Goal: Entertainment & Leisure: Browse casually

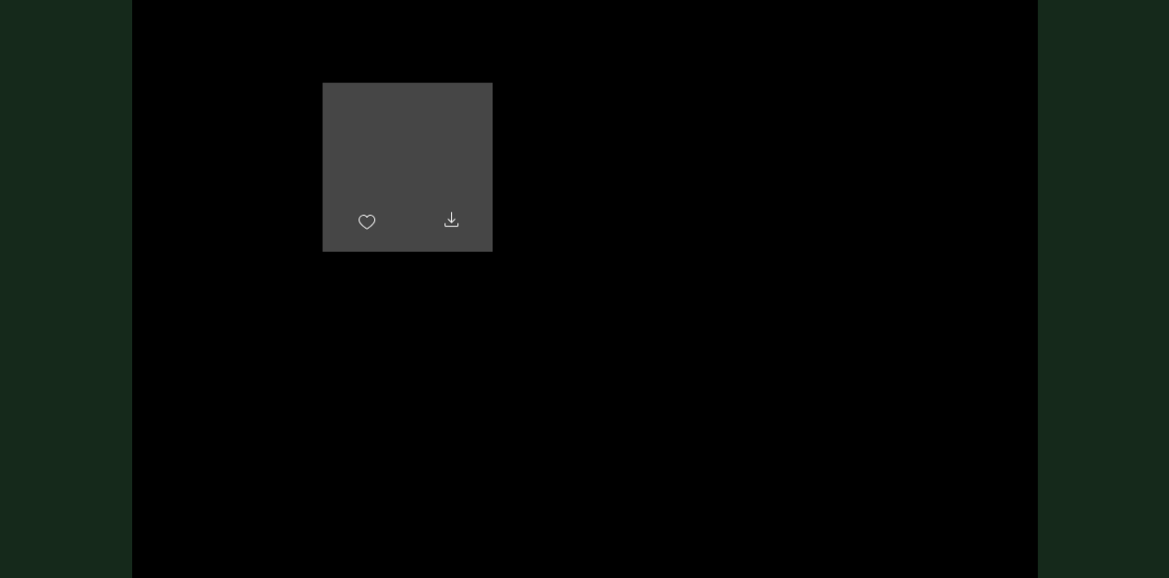
scroll to position [5790, 0]
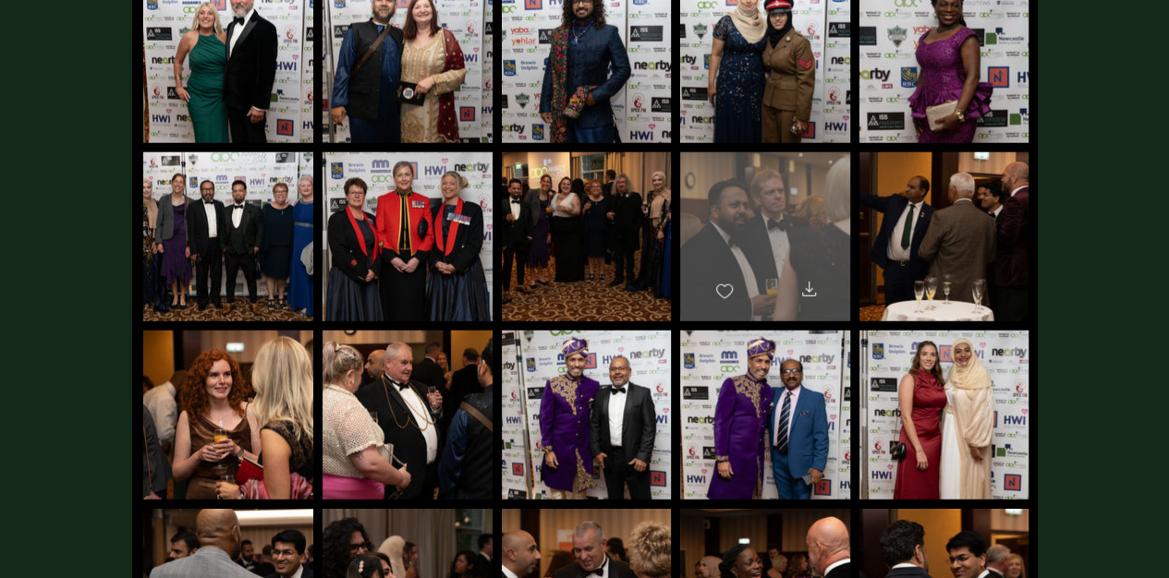
click at [747, 220] on div "main content" at bounding box center [765, 228] width 170 height 152
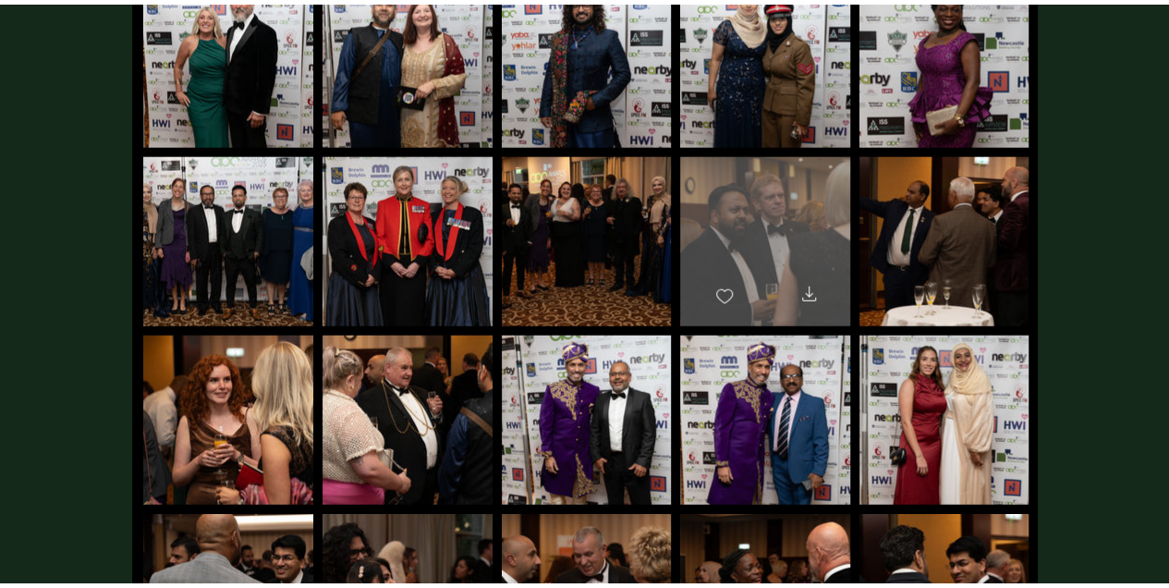
scroll to position [0, 0]
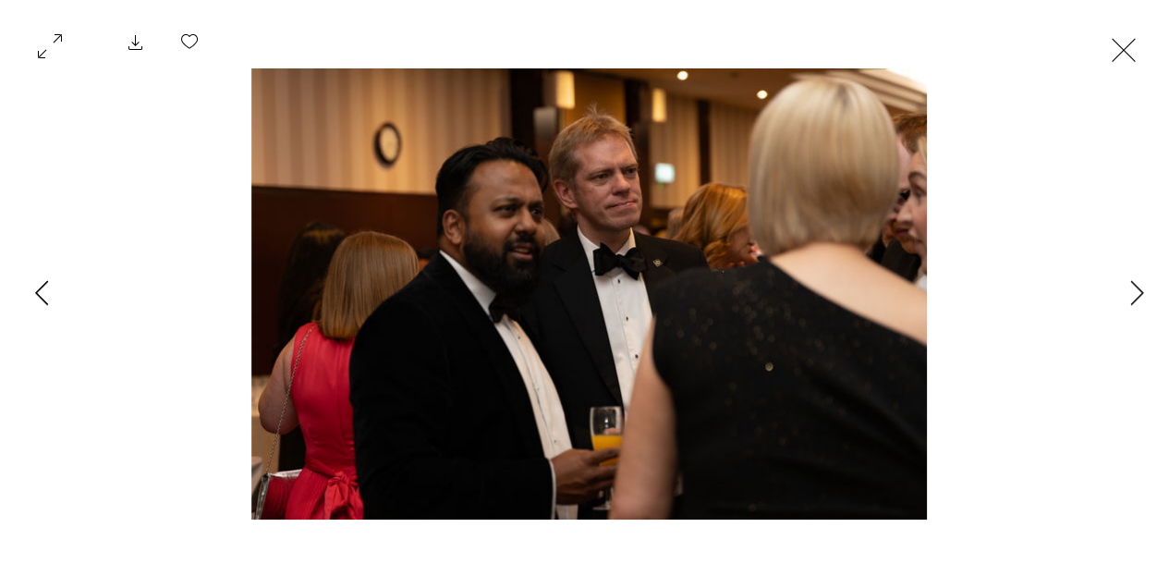
click at [44, 290] on icon "Previous Item" at bounding box center [42, 292] width 14 height 25
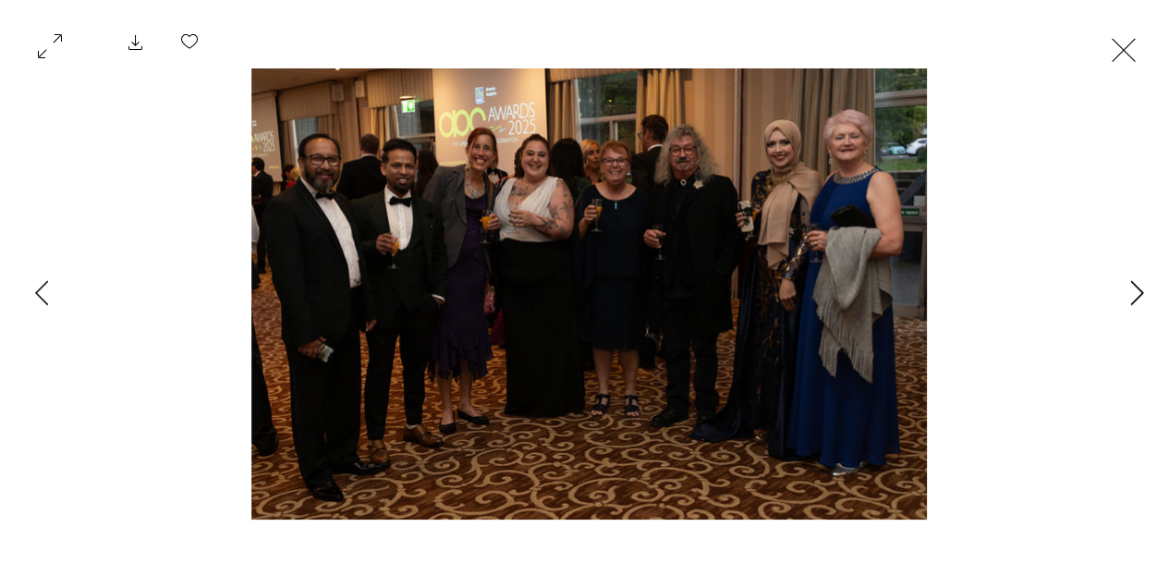
click at [1131, 298] on icon "Next Item" at bounding box center [1137, 292] width 14 height 25
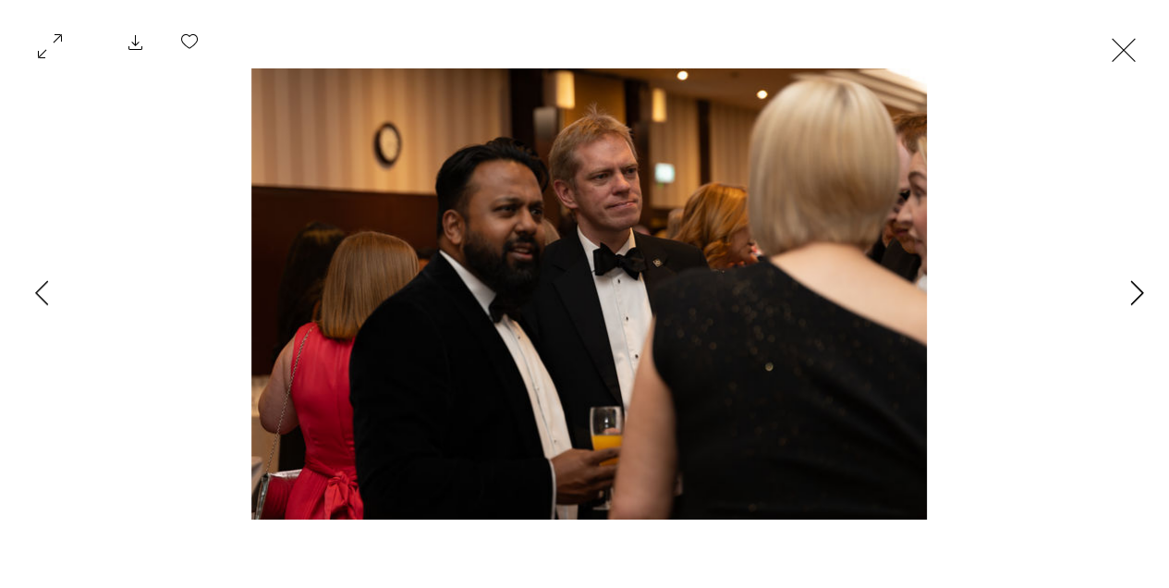
click at [1132, 297] on icon "Next Item" at bounding box center [1137, 292] width 14 height 25
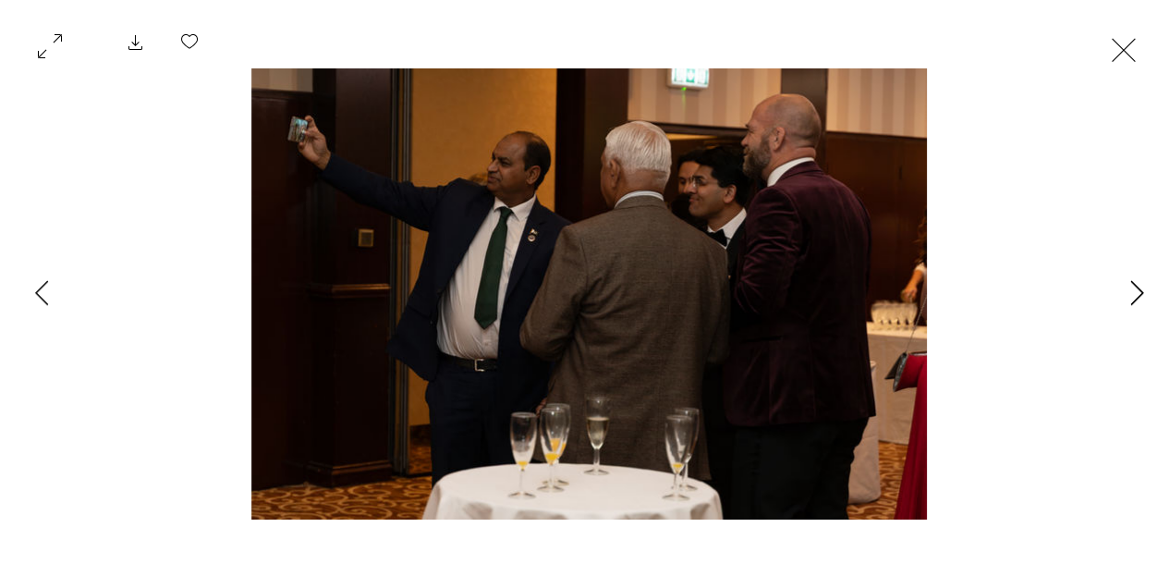
click at [1132, 296] on icon "Next Item" at bounding box center [1137, 292] width 14 height 25
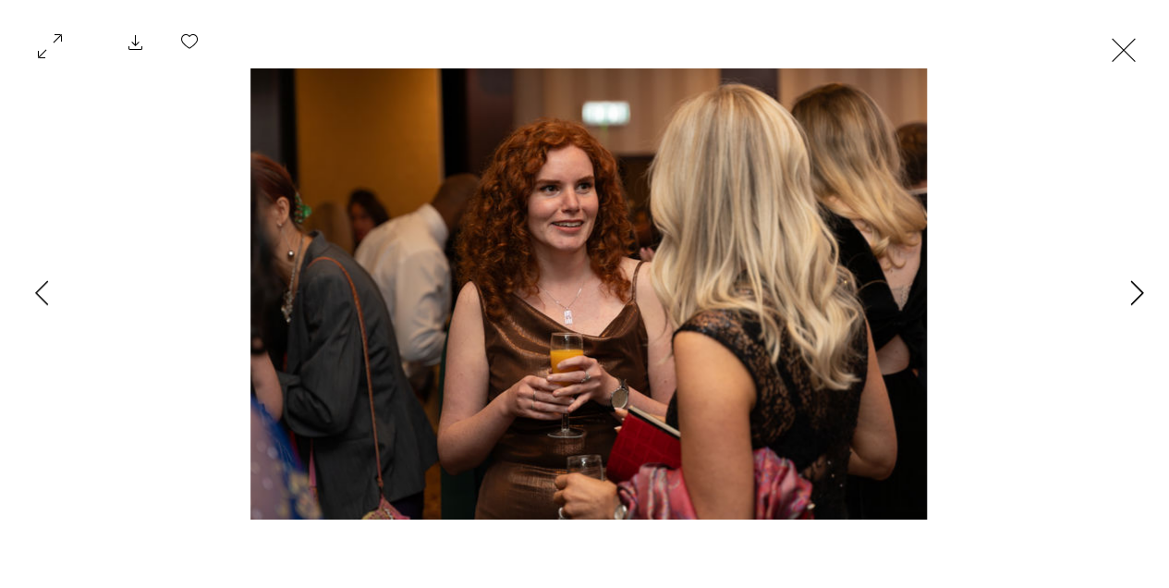
click at [1132, 296] on icon "Next Item" at bounding box center [1137, 292] width 14 height 25
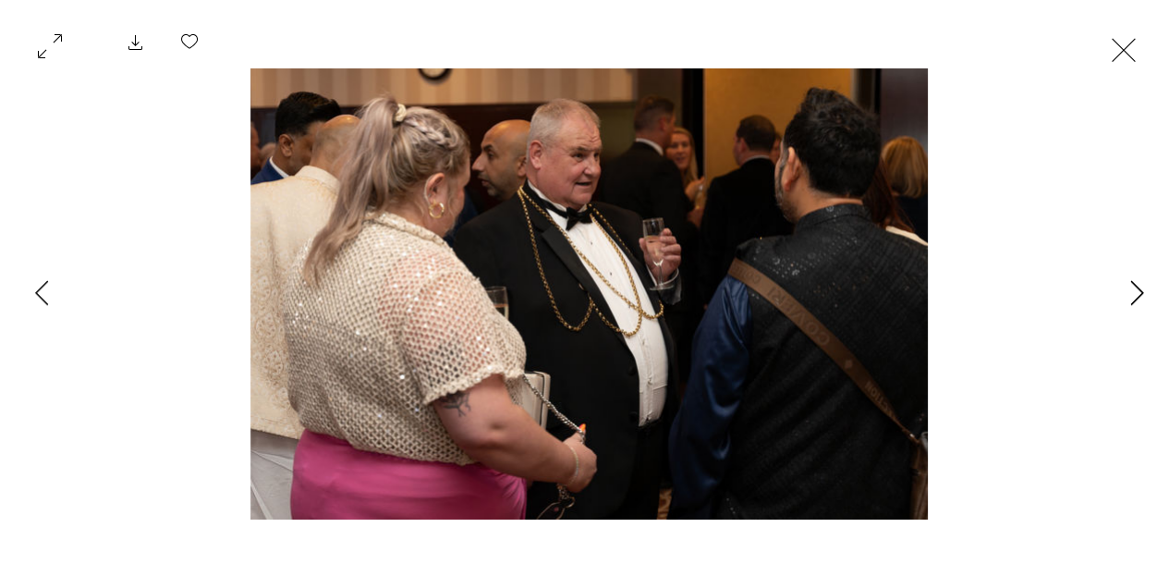
click at [1132, 296] on icon "Next Item" at bounding box center [1137, 292] width 14 height 25
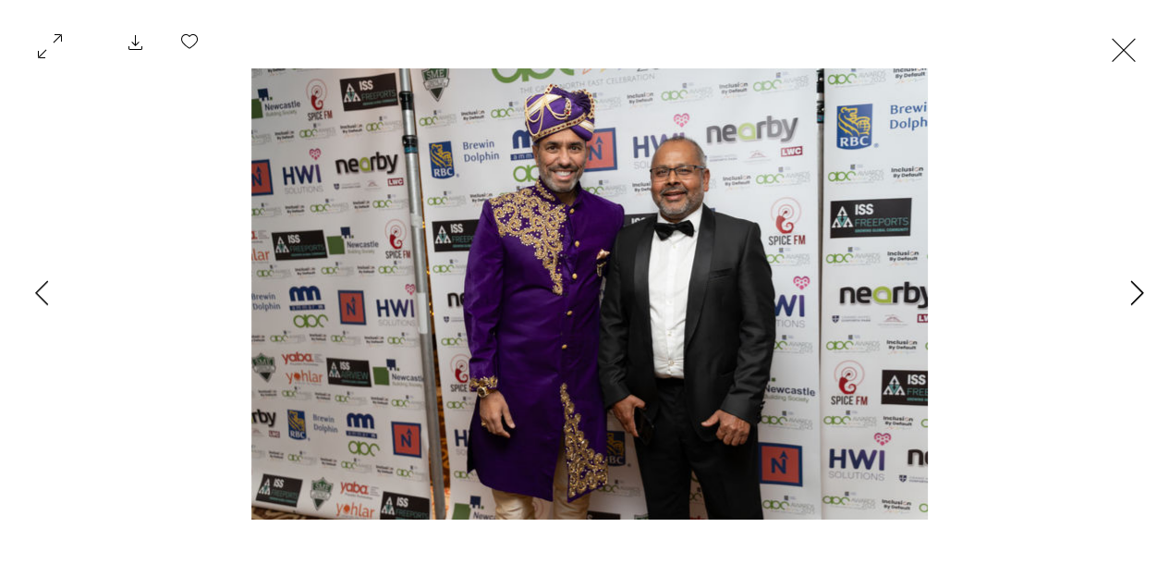
click at [1132, 296] on icon "Next Item" at bounding box center [1137, 292] width 14 height 25
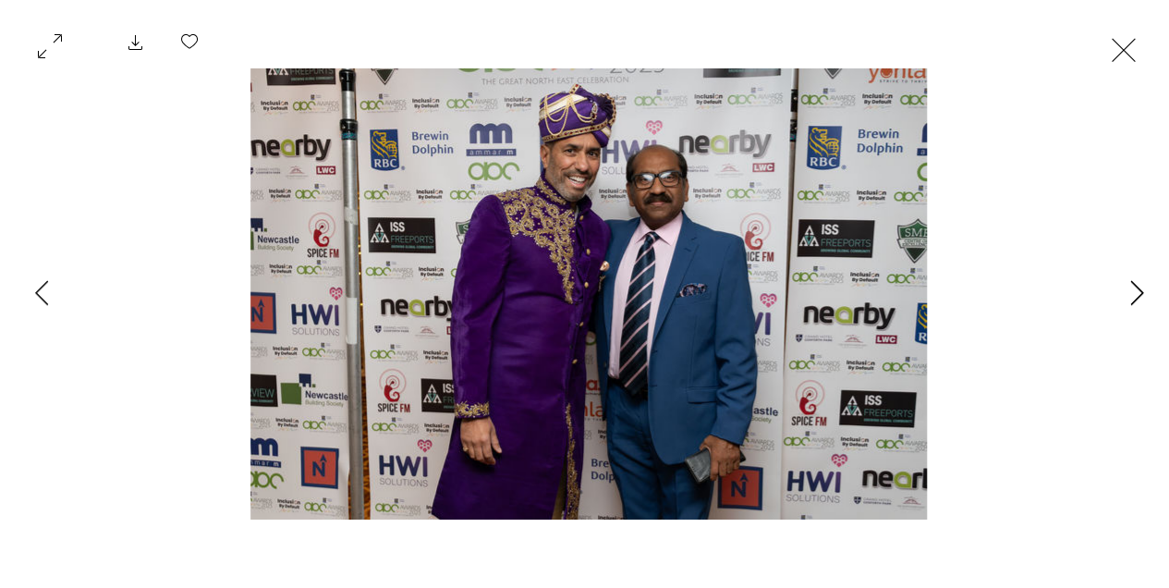
click at [1132, 296] on icon "Next Item" at bounding box center [1137, 292] width 14 height 25
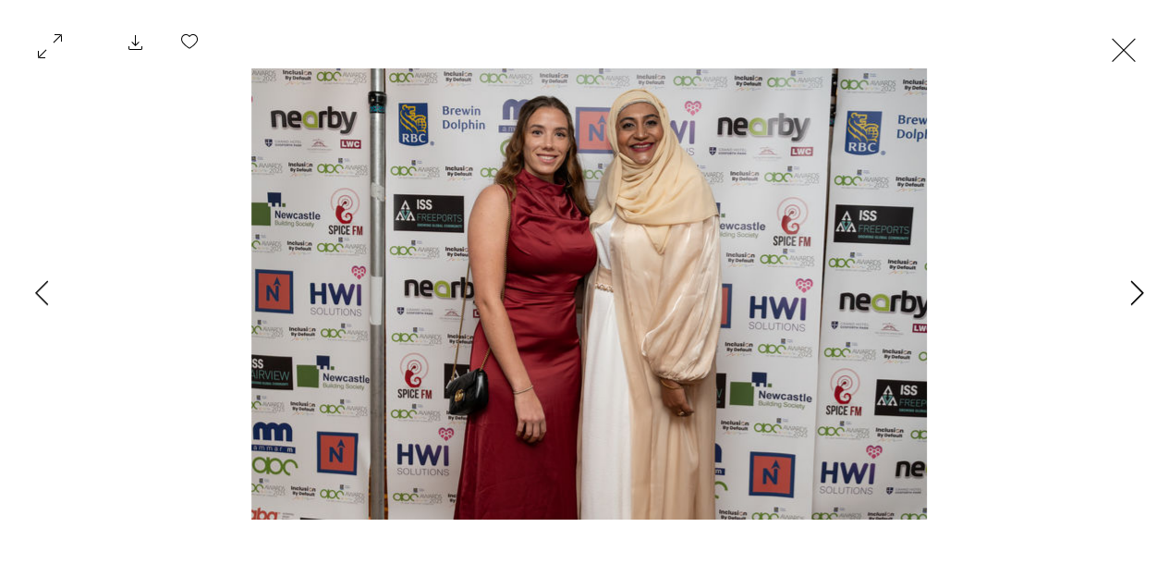
click at [1132, 296] on icon "Next Item" at bounding box center [1137, 292] width 14 height 25
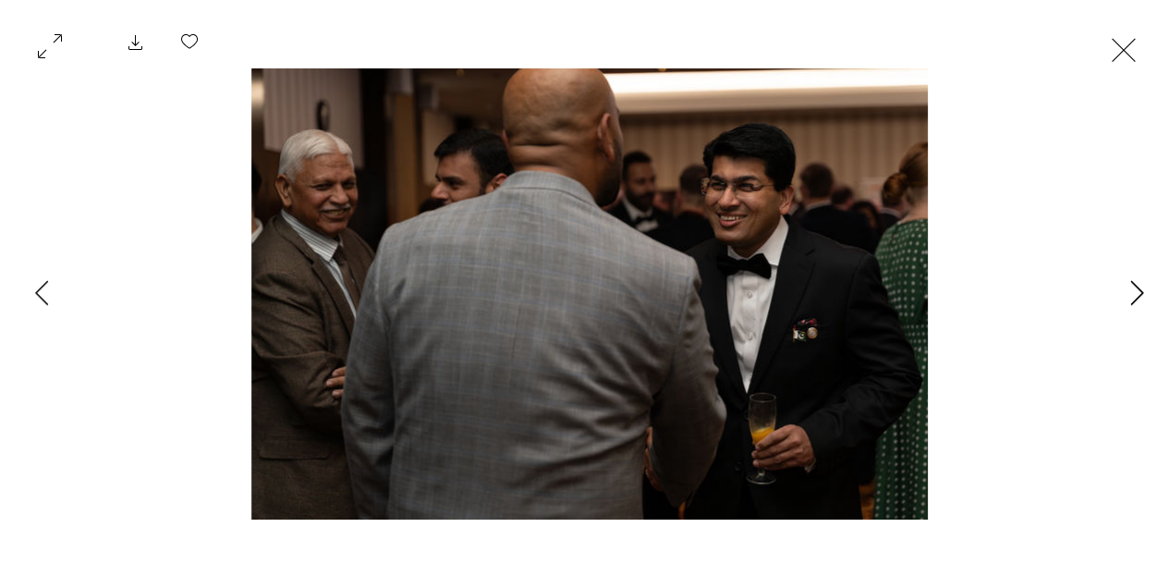
click at [1132, 296] on icon "Next Item" at bounding box center [1137, 292] width 14 height 25
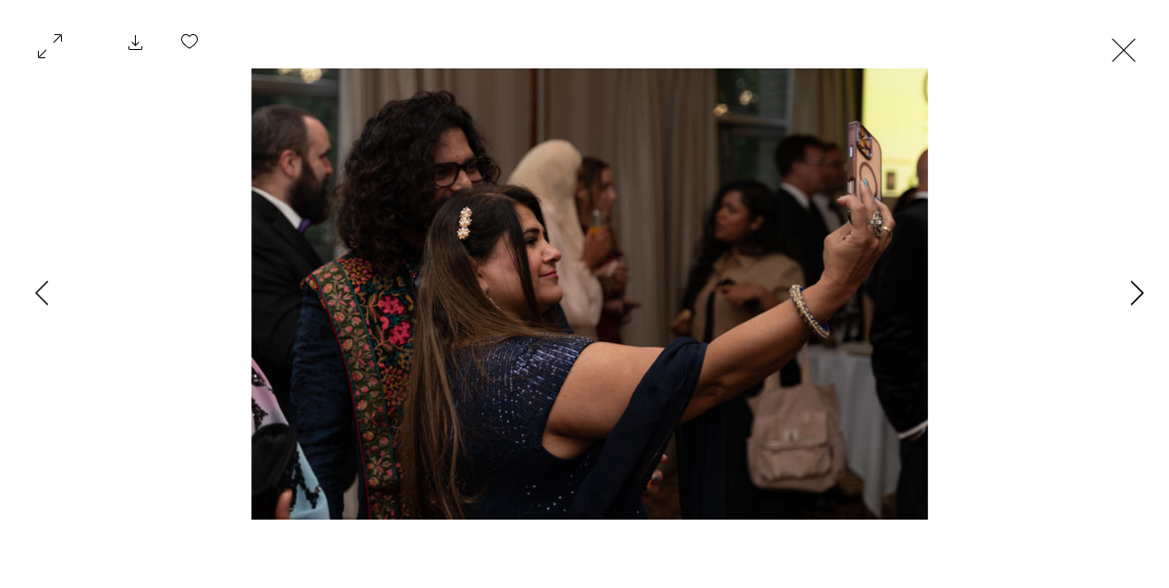
click at [1132, 296] on icon "Next Item" at bounding box center [1137, 292] width 14 height 25
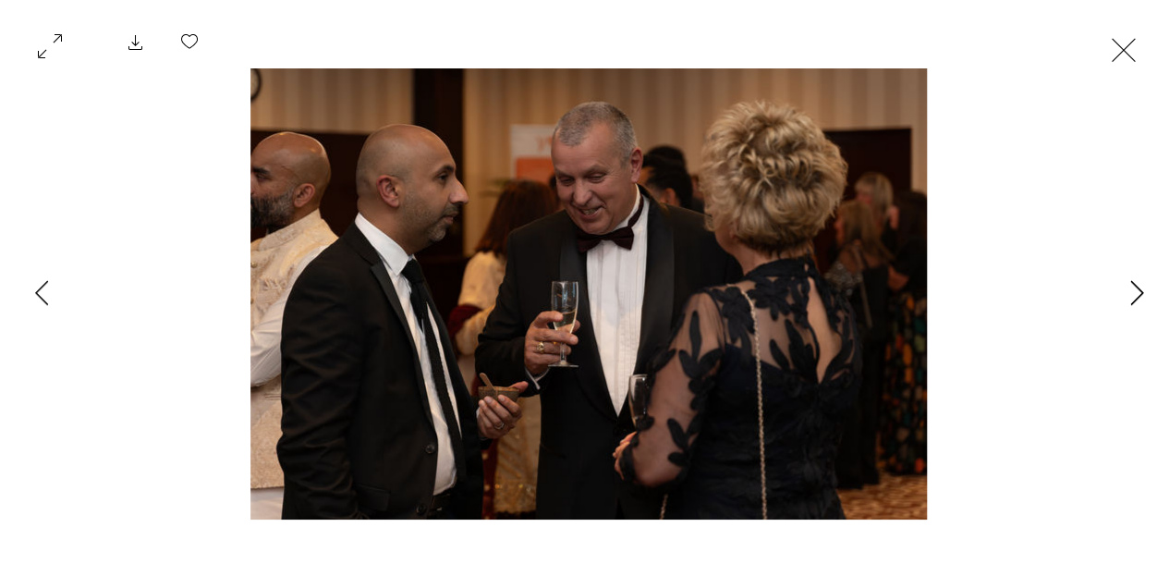
click at [1132, 296] on icon "Next Item" at bounding box center [1137, 292] width 14 height 25
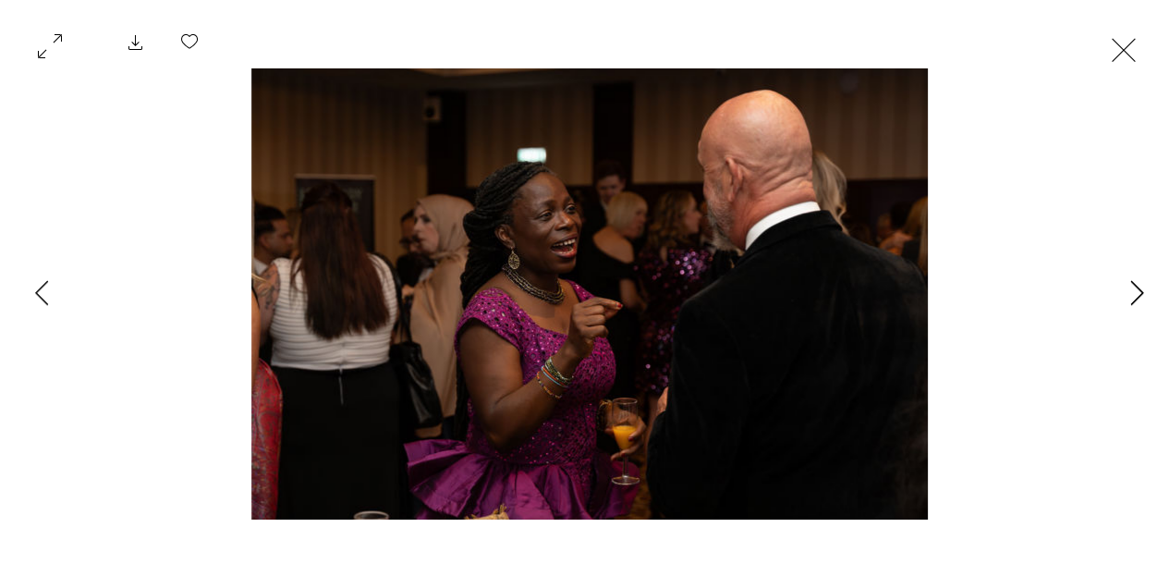
click at [1132, 296] on icon "Next Item" at bounding box center [1137, 292] width 14 height 25
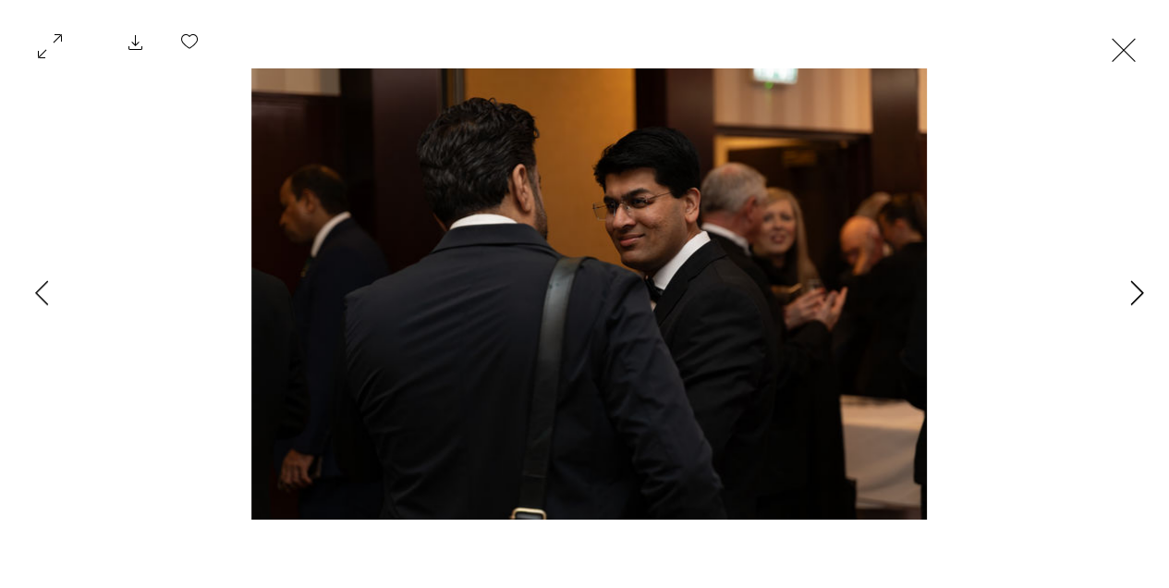
click at [1132, 296] on icon "Next Item" at bounding box center [1137, 292] width 14 height 25
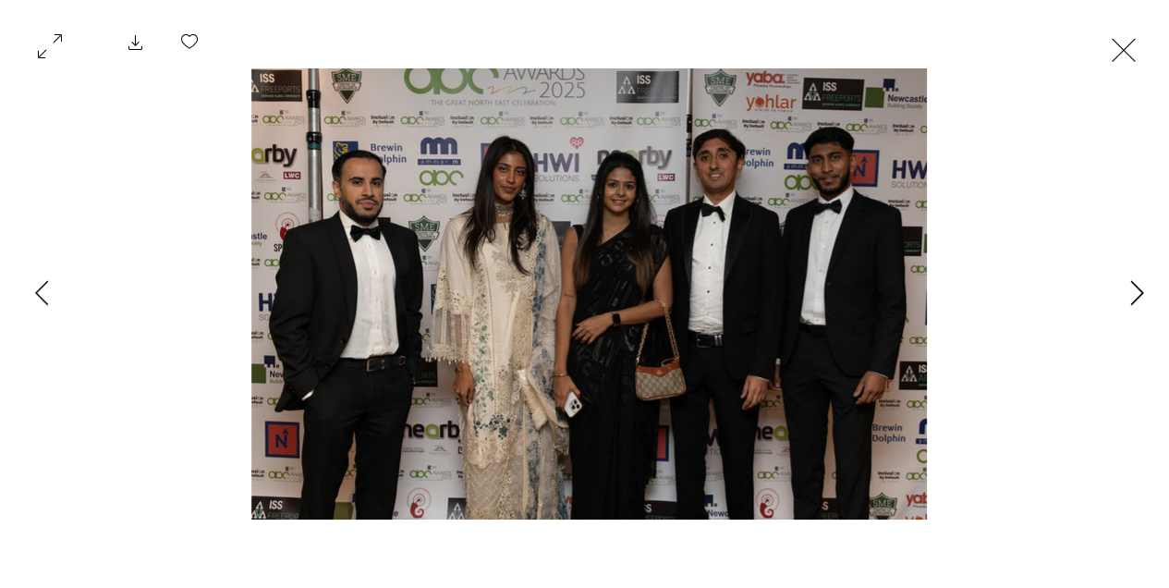
click at [1132, 296] on icon "Next Item" at bounding box center [1137, 292] width 14 height 25
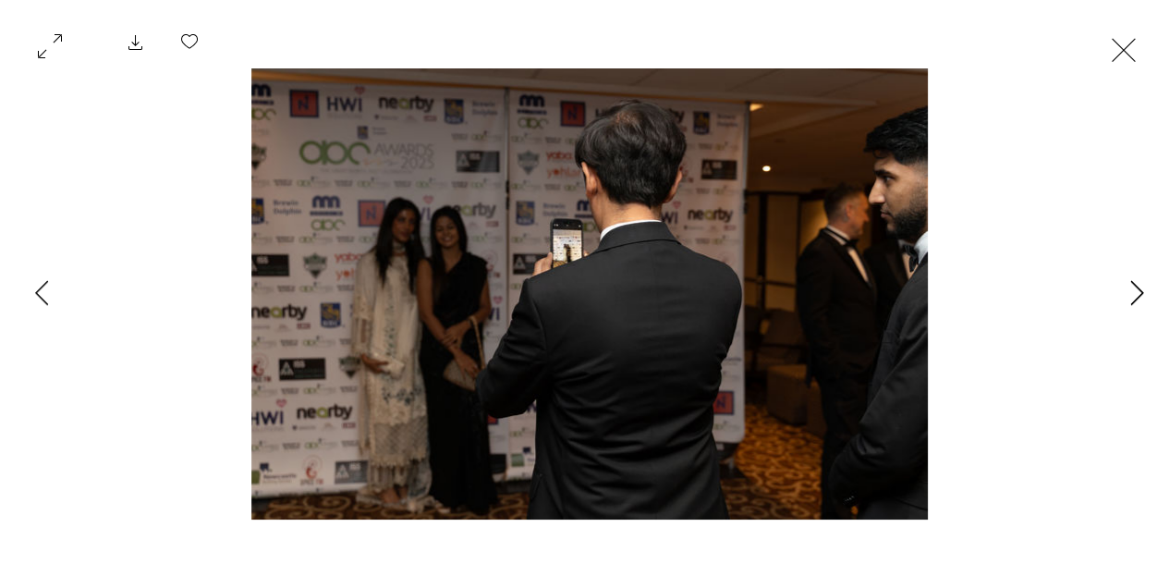
click at [1132, 296] on icon "Next Item" at bounding box center [1137, 292] width 14 height 25
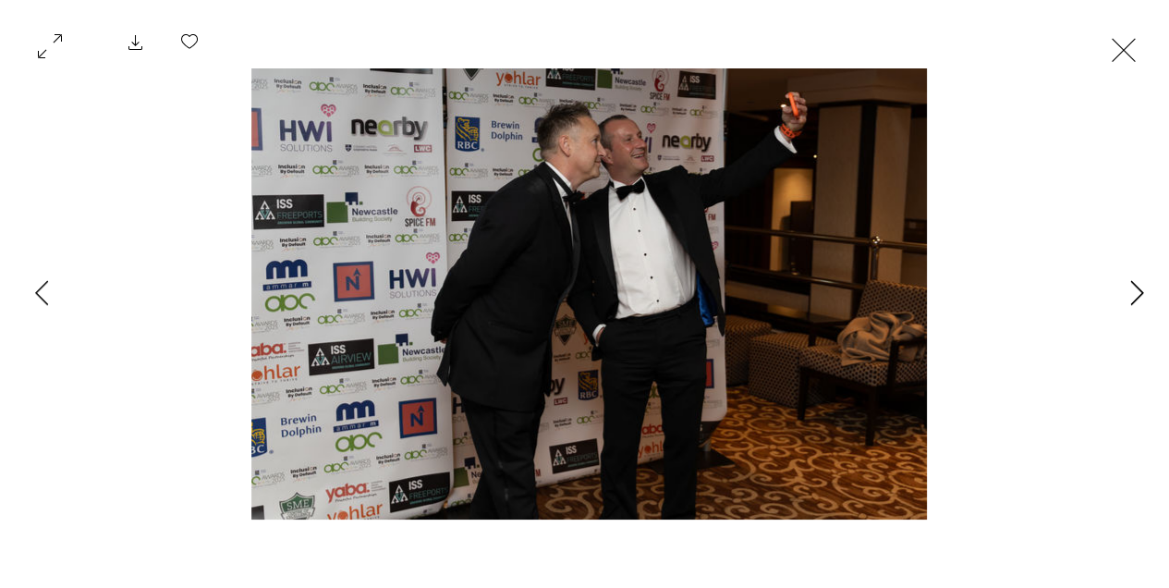
click at [1132, 296] on icon "Next Item" at bounding box center [1137, 292] width 14 height 25
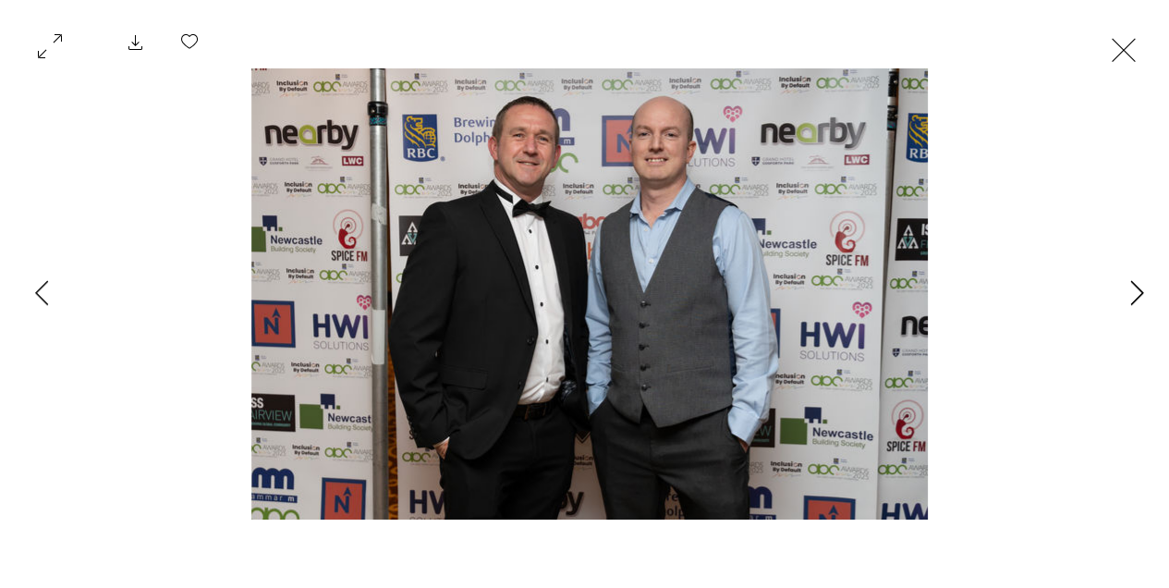
click at [1132, 296] on icon "Next Item" at bounding box center [1137, 292] width 14 height 25
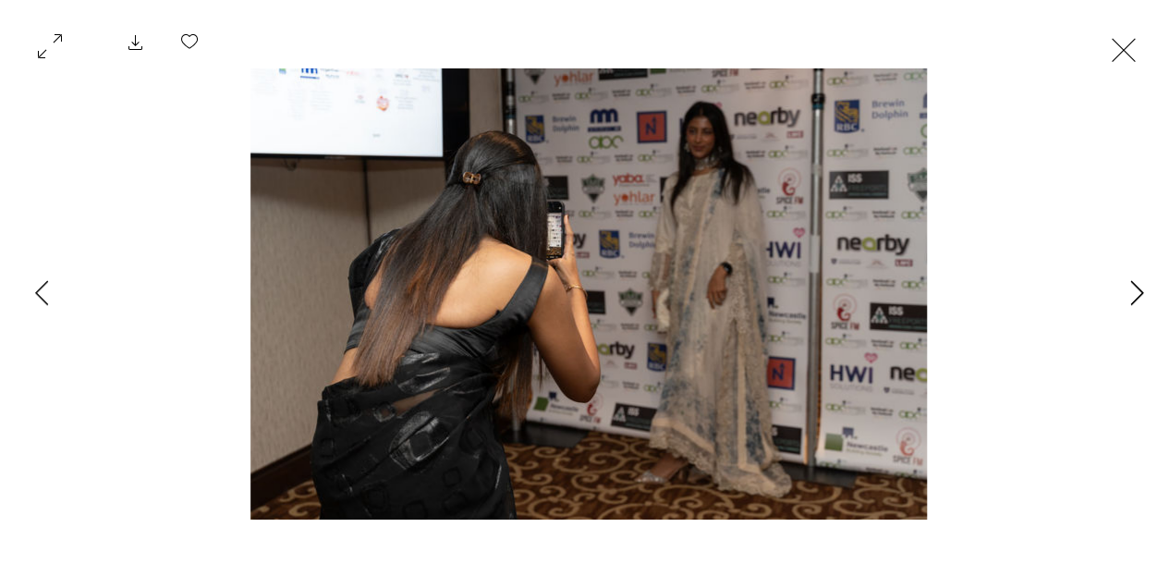
click at [1132, 296] on icon "Next Item" at bounding box center [1137, 292] width 14 height 25
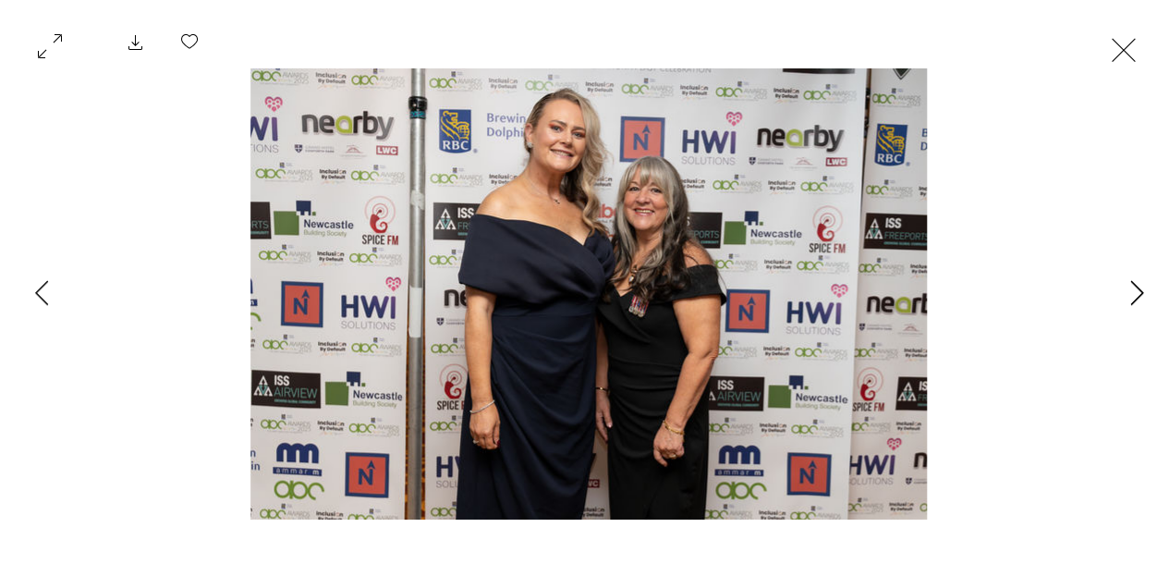
click at [1132, 296] on icon "Next Item" at bounding box center [1137, 292] width 14 height 25
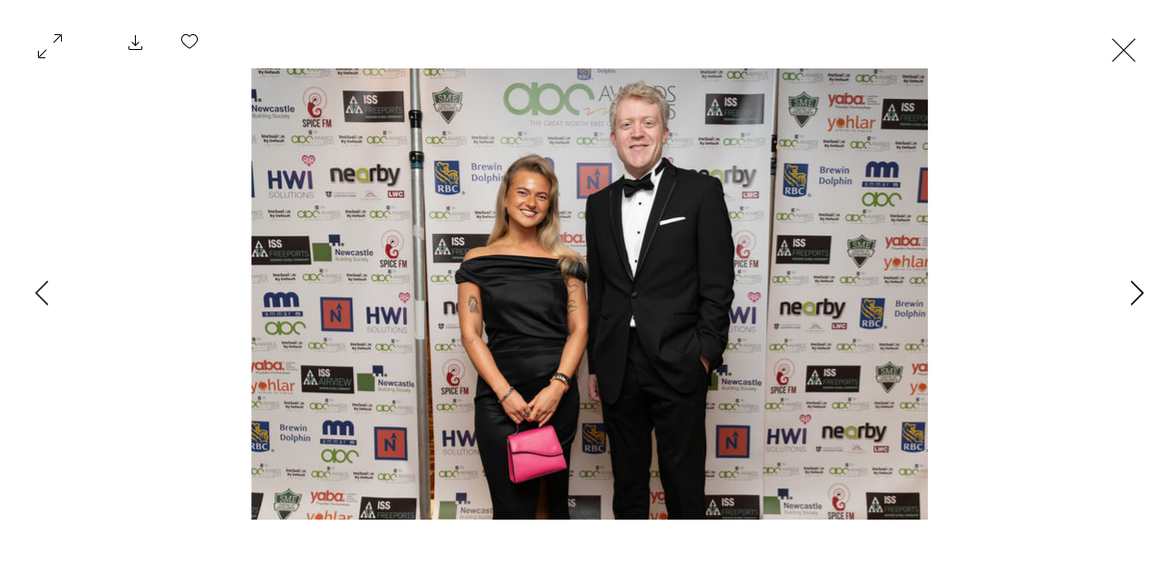
click at [1132, 296] on icon "Next Item" at bounding box center [1137, 292] width 14 height 25
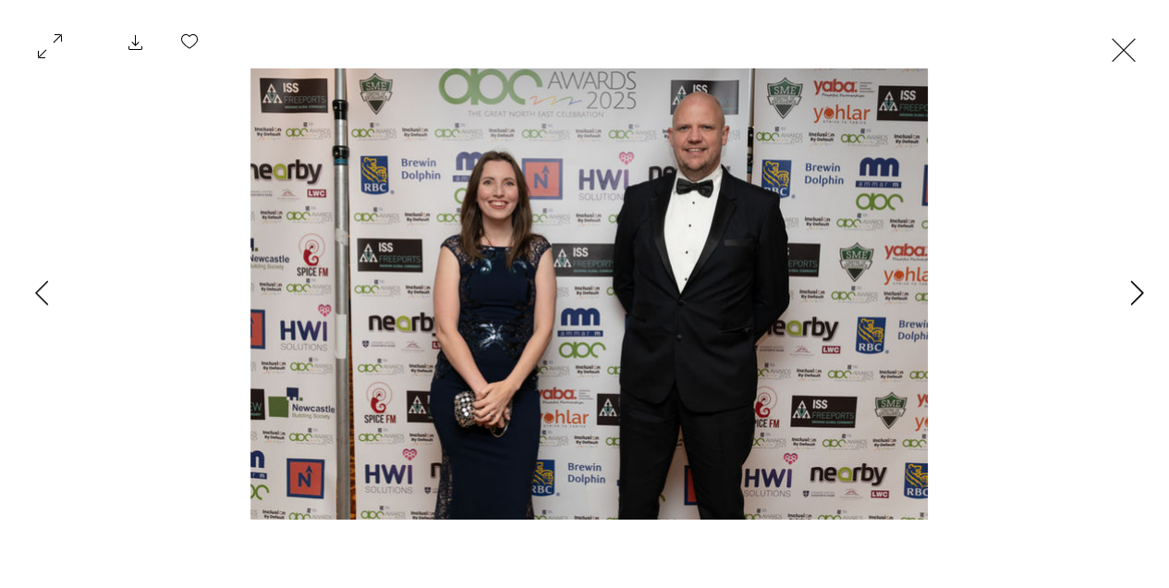
click at [1132, 296] on icon "Next Item" at bounding box center [1137, 292] width 14 height 25
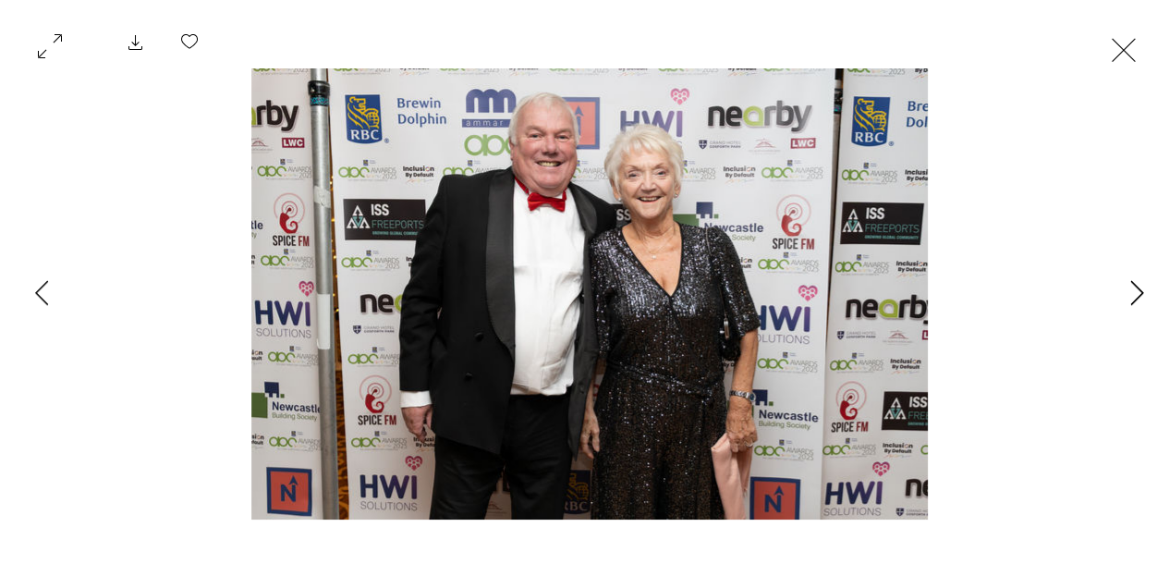
click at [1132, 296] on icon "Next Item" at bounding box center [1137, 292] width 14 height 25
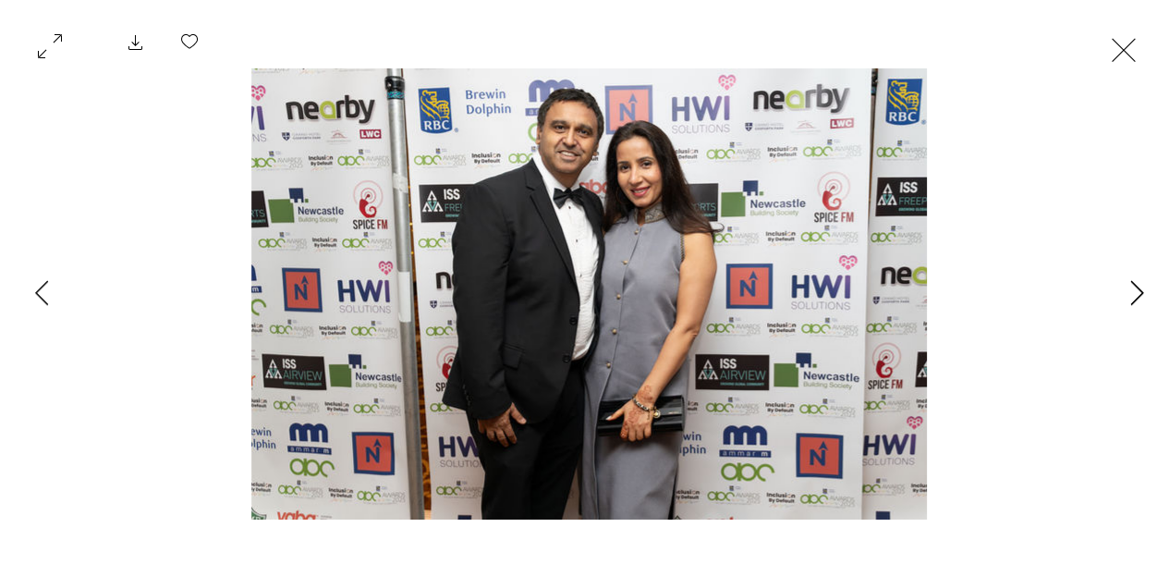
click at [1132, 296] on icon "Next Item" at bounding box center [1137, 292] width 14 height 25
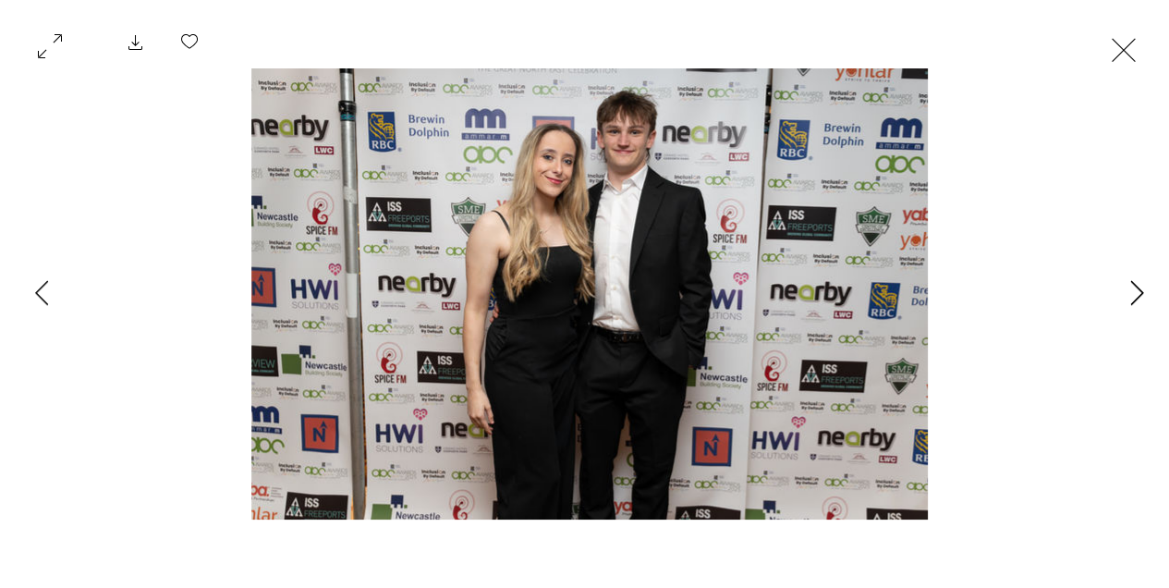
click at [1132, 296] on icon "Next Item" at bounding box center [1137, 292] width 14 height 25
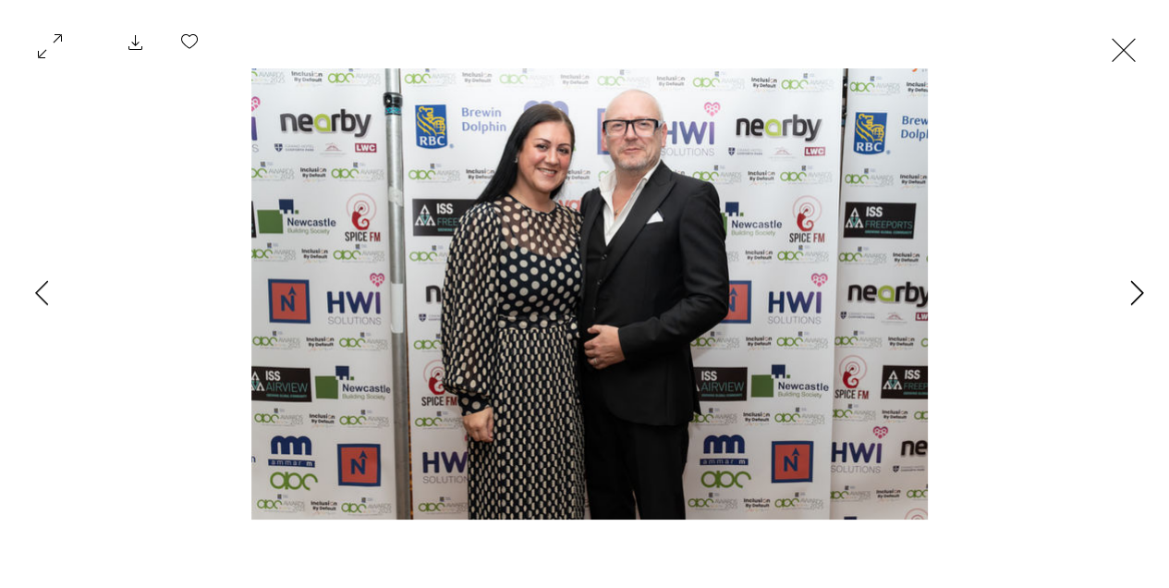
click at [1132, 296] on icon "Next Item" at bounding box center [1137, 292] width 14 height 25
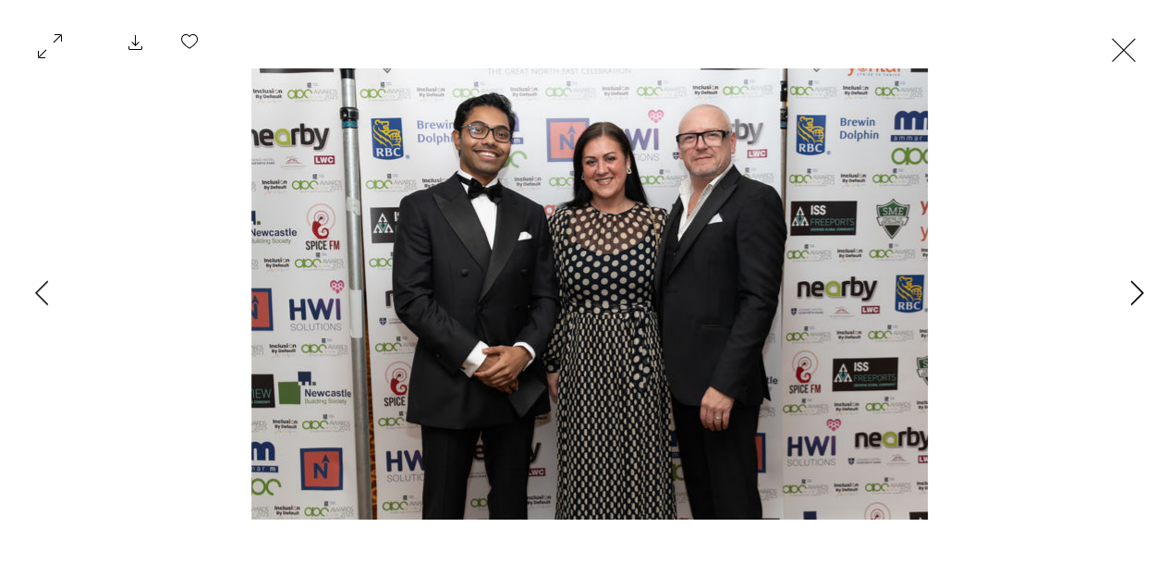
click at [1132, 296] on icon "Next Item" at bounding box center [1137, 292] width 14 height 25
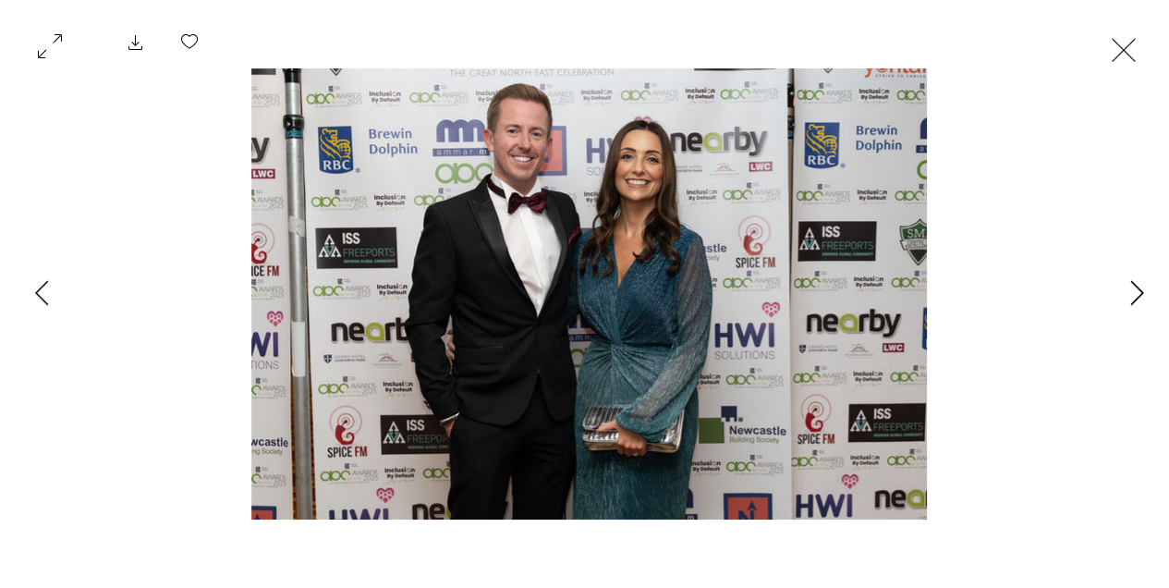
click at [1132, 296] on icon "Next Item" at bounding box center [1137, 292] width 14 height 25
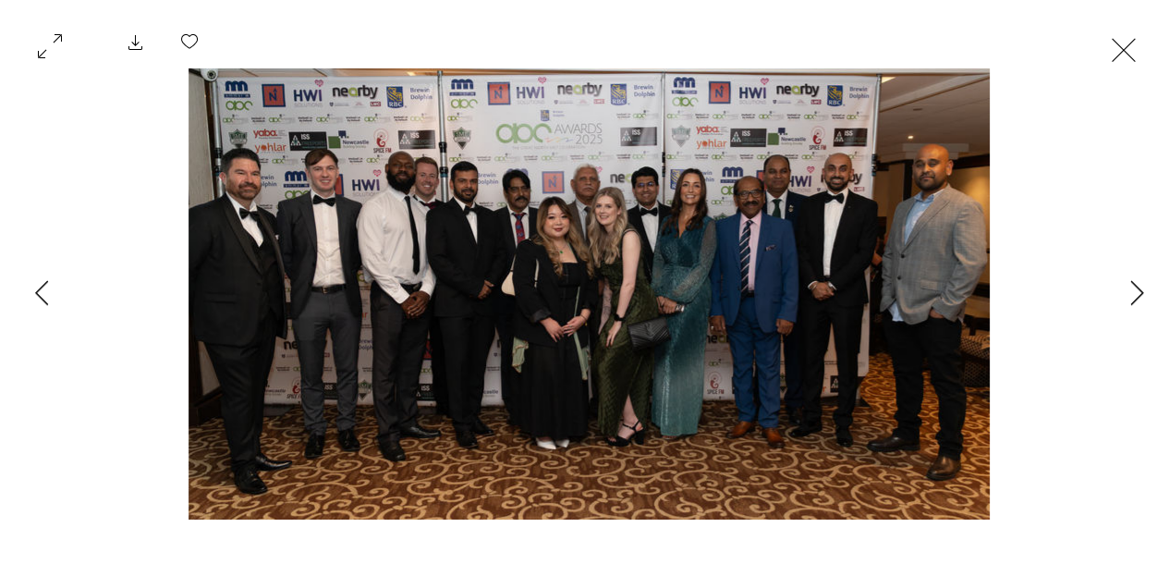
click at [32, 37] on button "Gallery item, detailed view" at bounding box center [49, 44] width 35 height 41
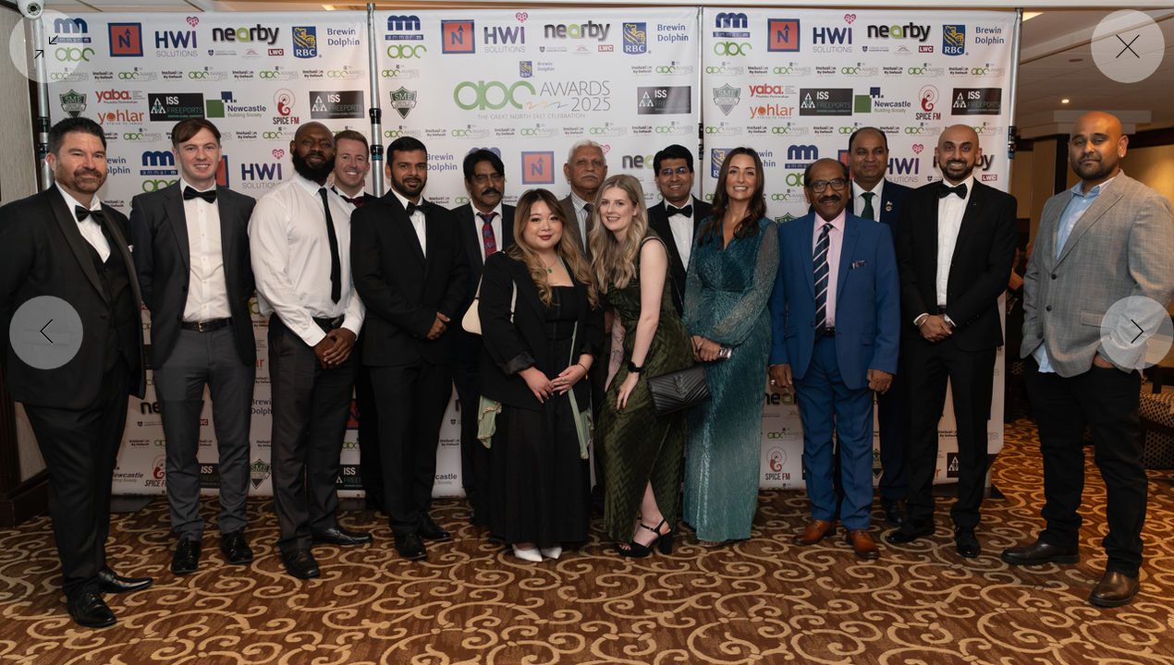
click at [1125, 43] on button "Exit fullscreen" at bounding box center [1127, 46] width 74 height 74
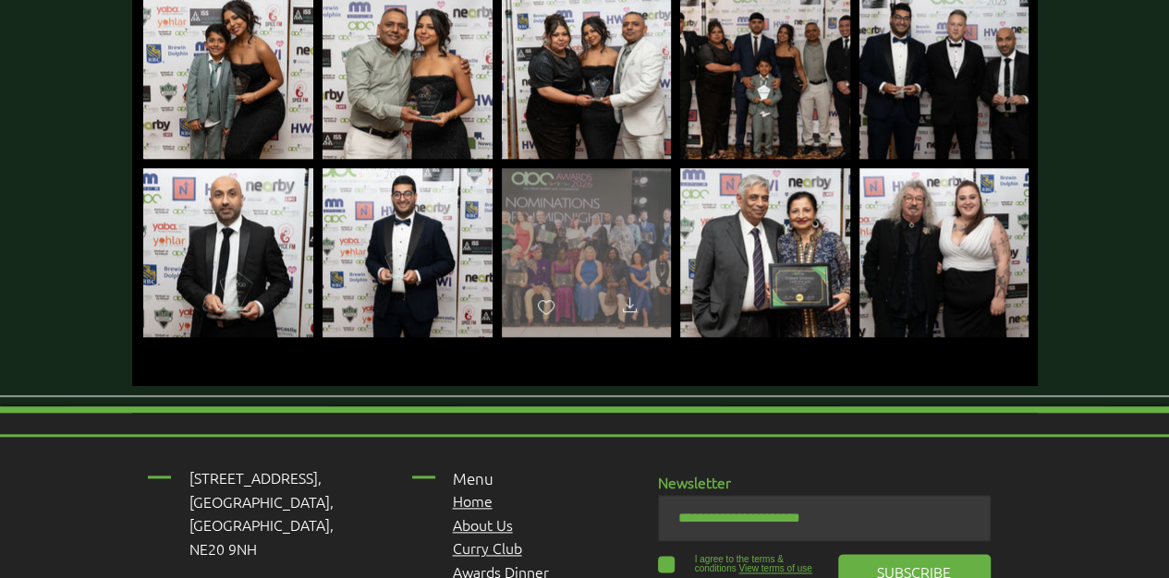
scroll to position [7947, 0]
